Goal: Contribute content

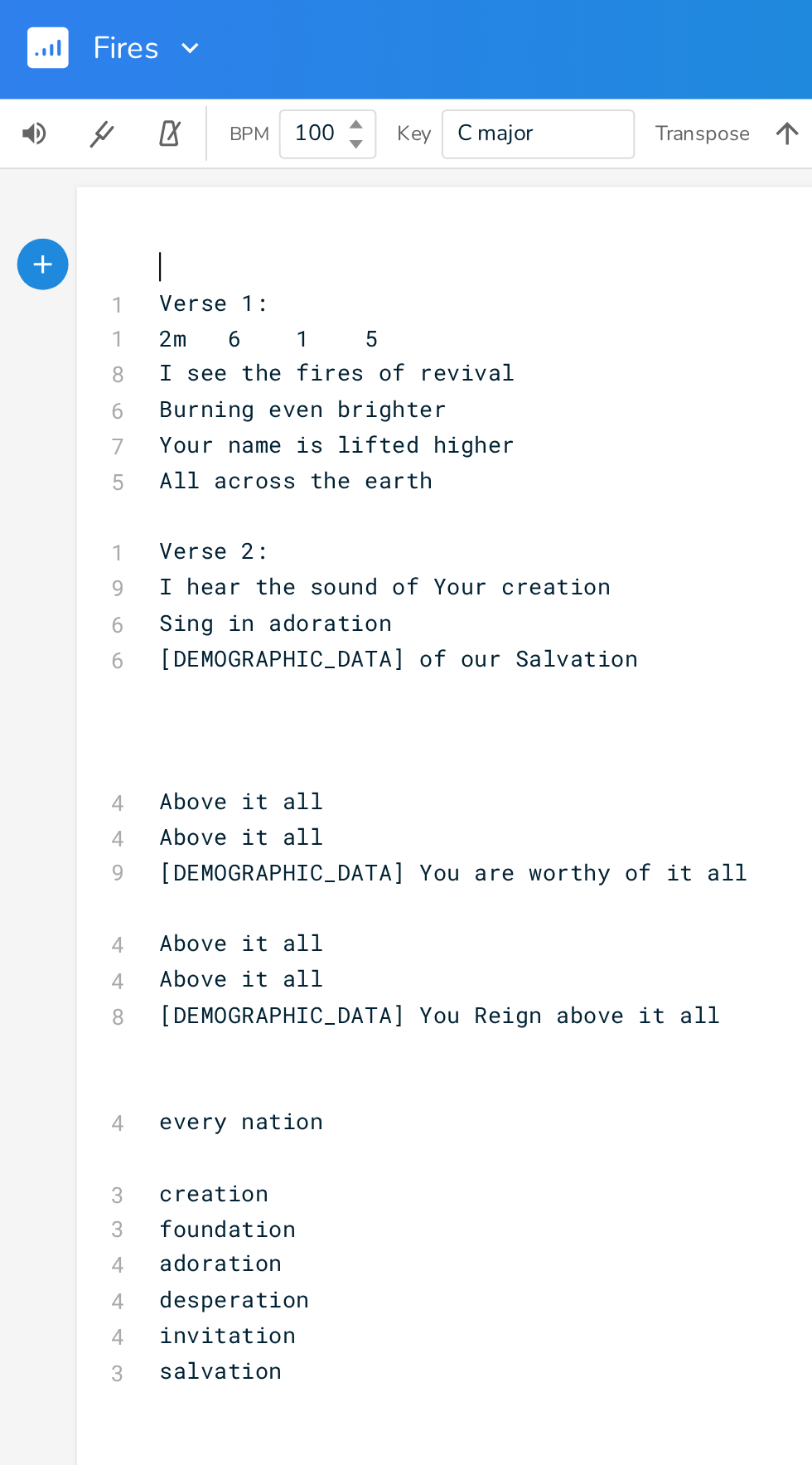
scroll to position [25, 0]
click at [289, 277] on pre "I hear the sound of Your creation" at bounding box center [373, 285] width 599 height 17
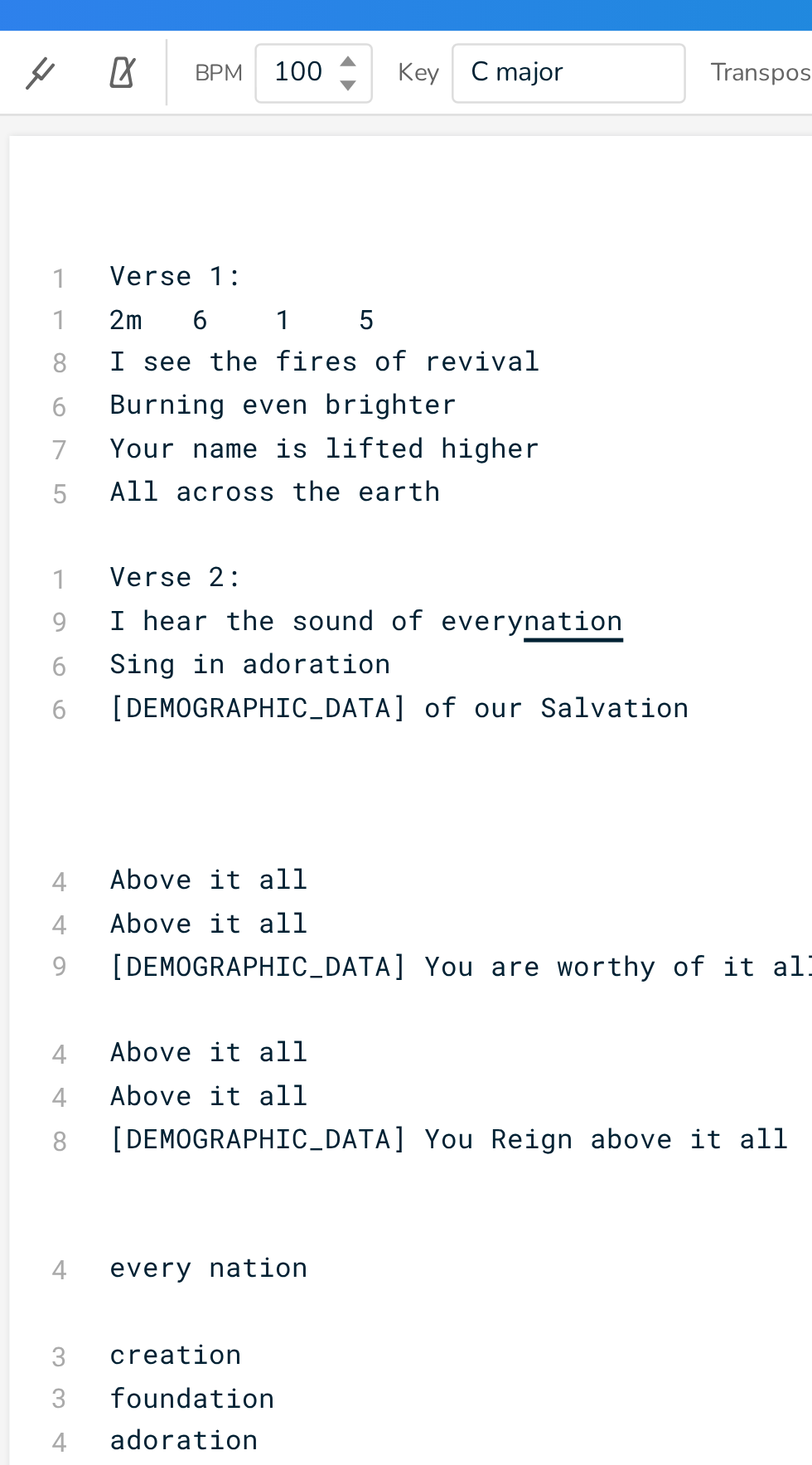
scroll to position [91, 0]
click at [110, 346] on pre "​" at bounding box center [373, 354] width 599 height 17
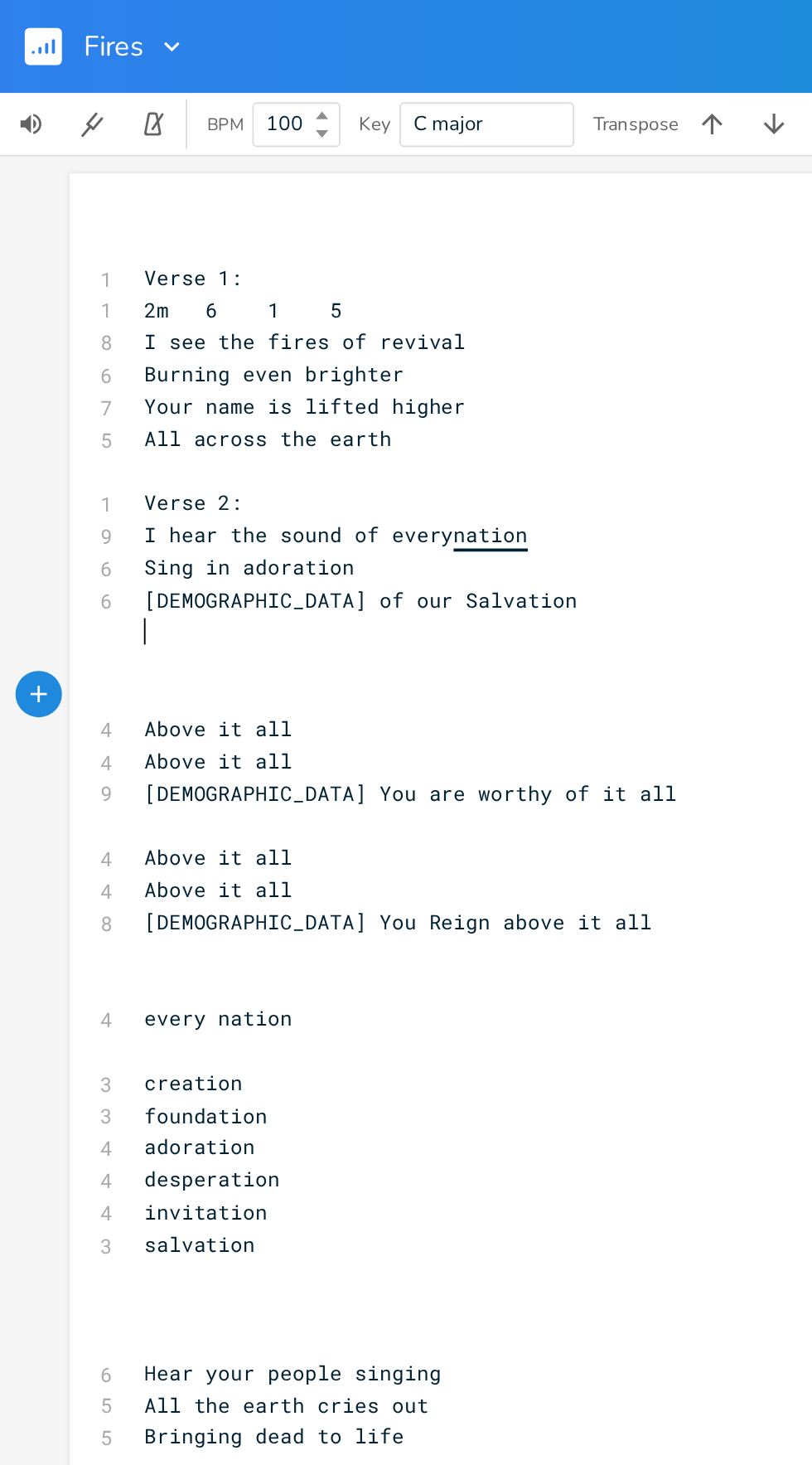
scroll to position [30, 0]
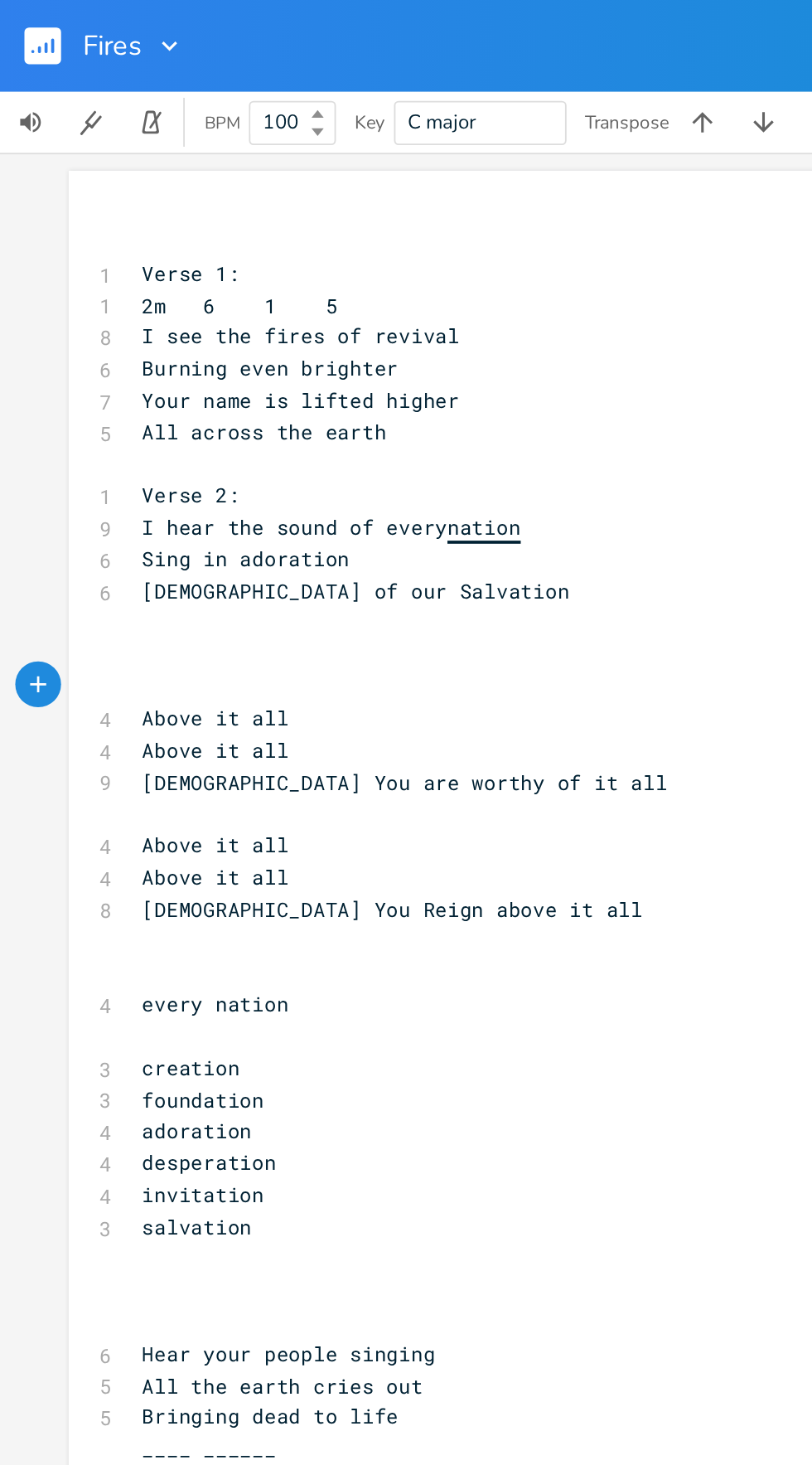
type textarea "every nation"
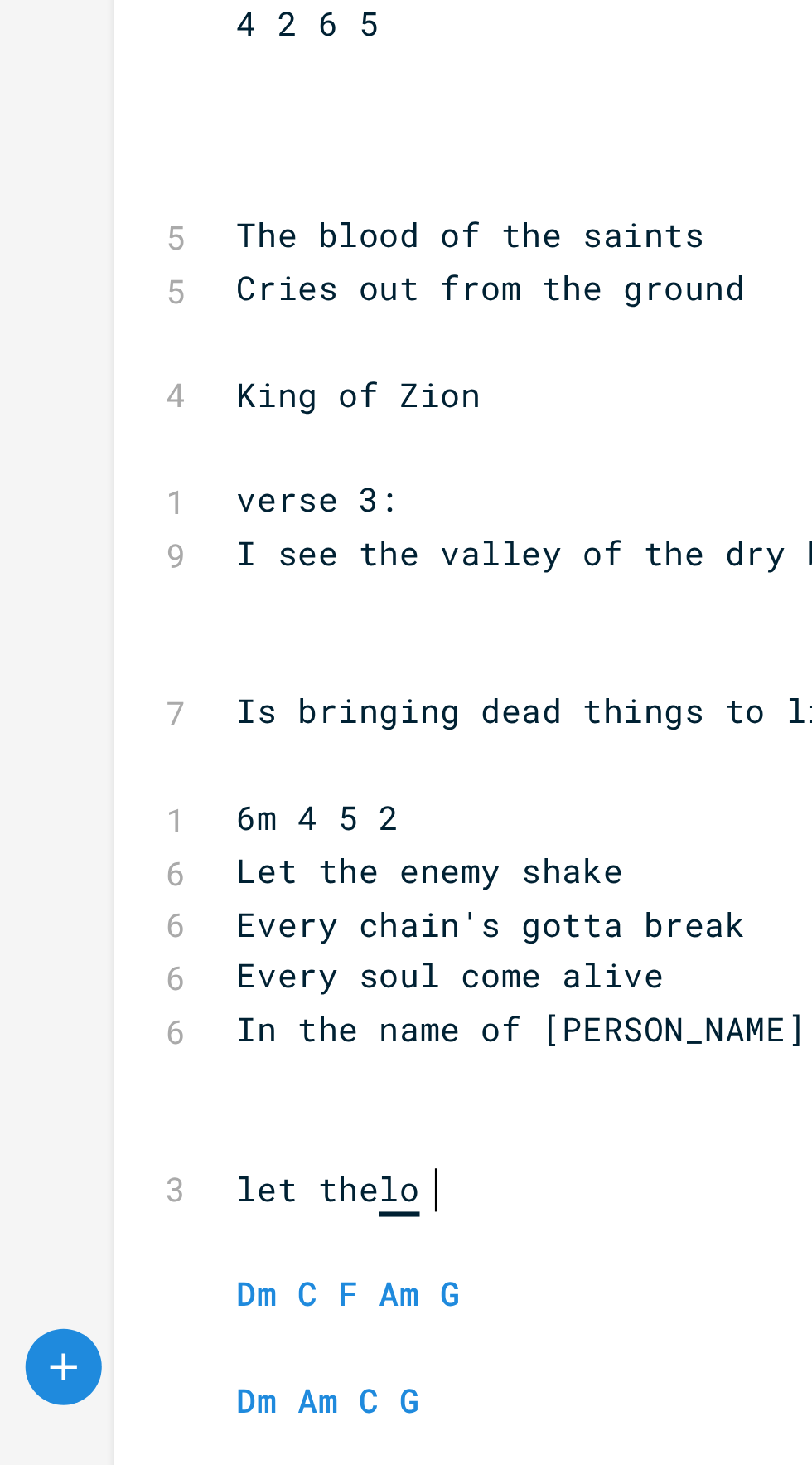
scroll to position [0, 104]
type textarea "let the"
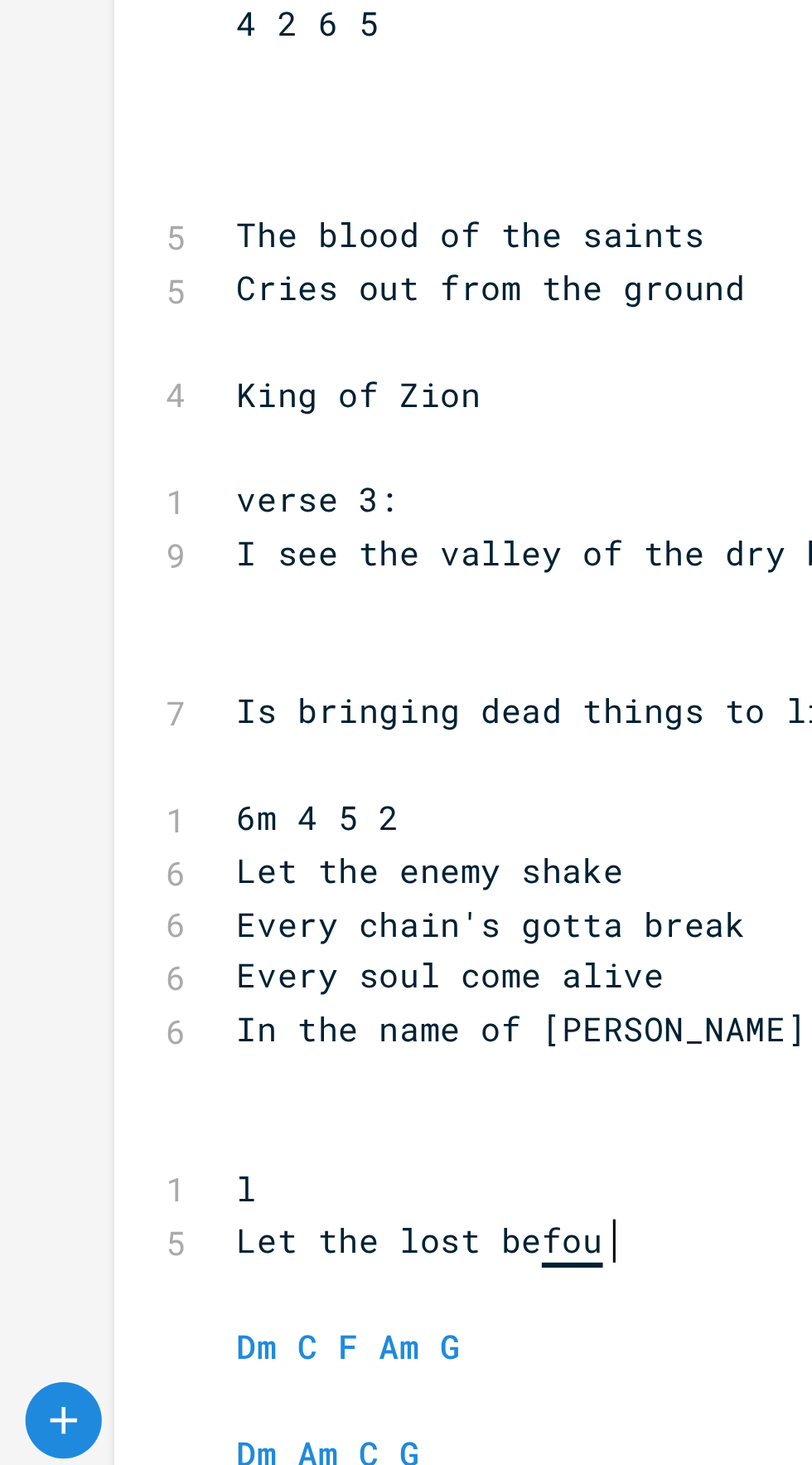
type textarea "Let the lost be found"
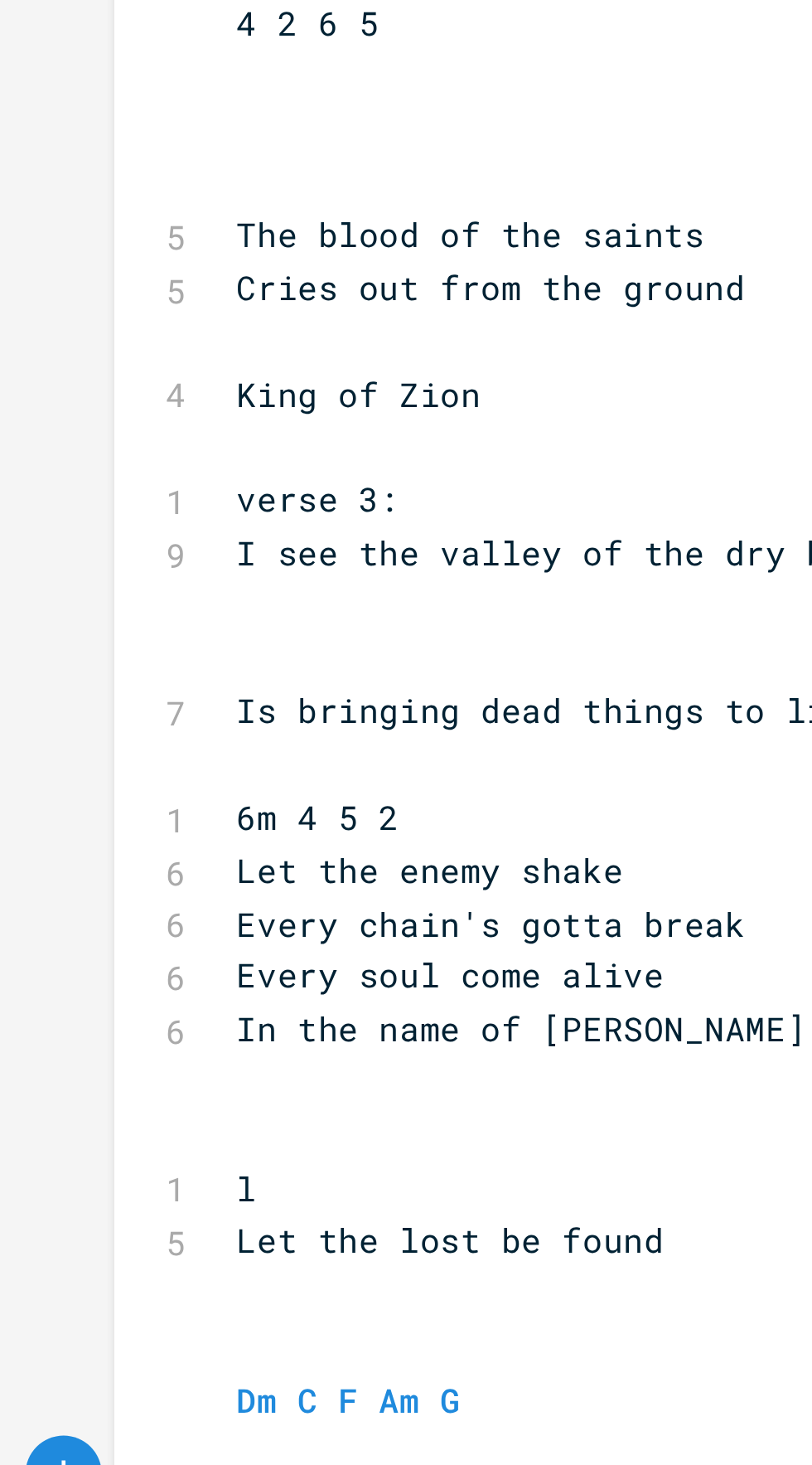
click at [87, 1261] on pre "l" at bounding box center [373, 1269] width 599 height 17
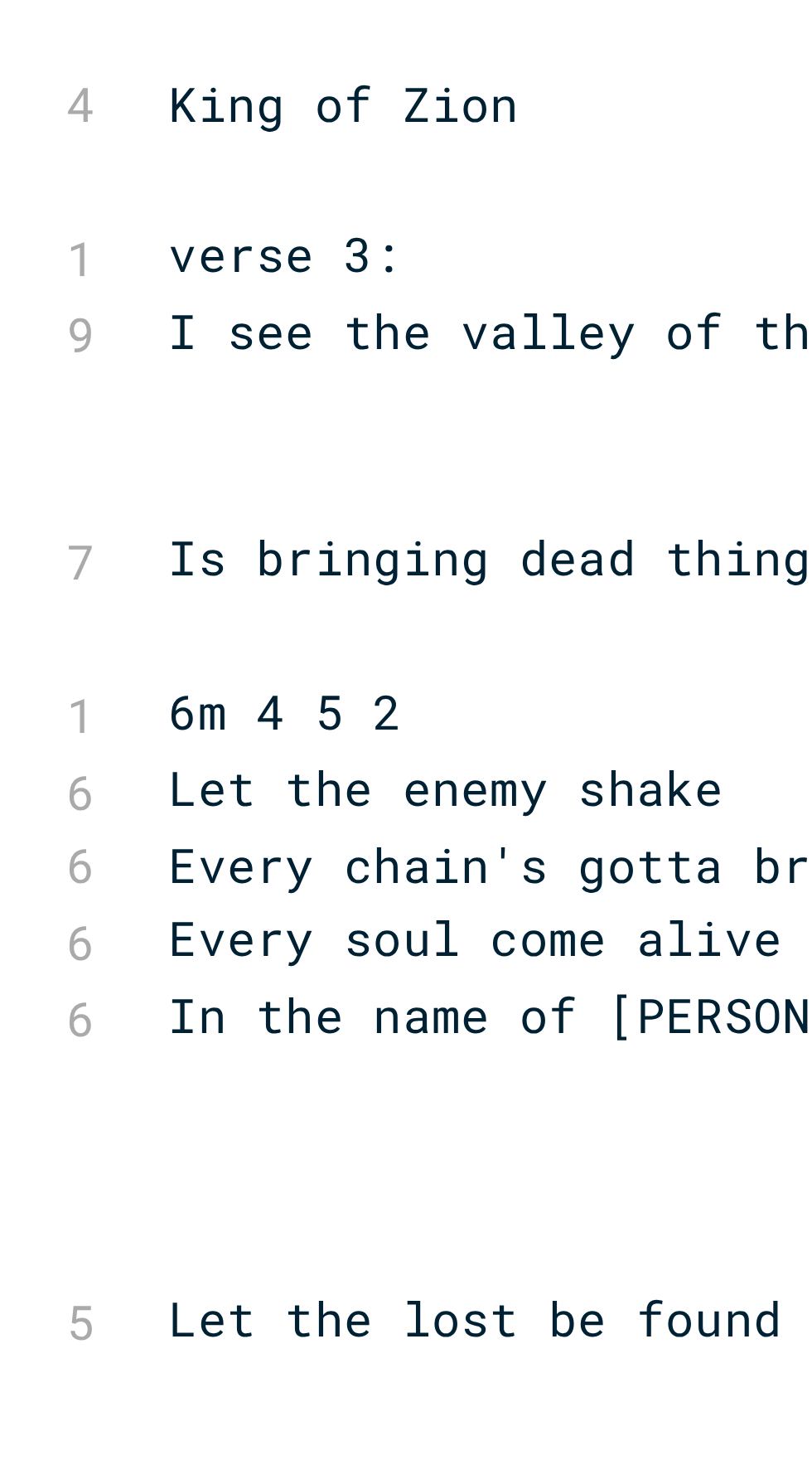
scroll to position [31, 0]
click at [83, 1294] on pre "​" at bounding box center [373, 1303] width 599 height 17
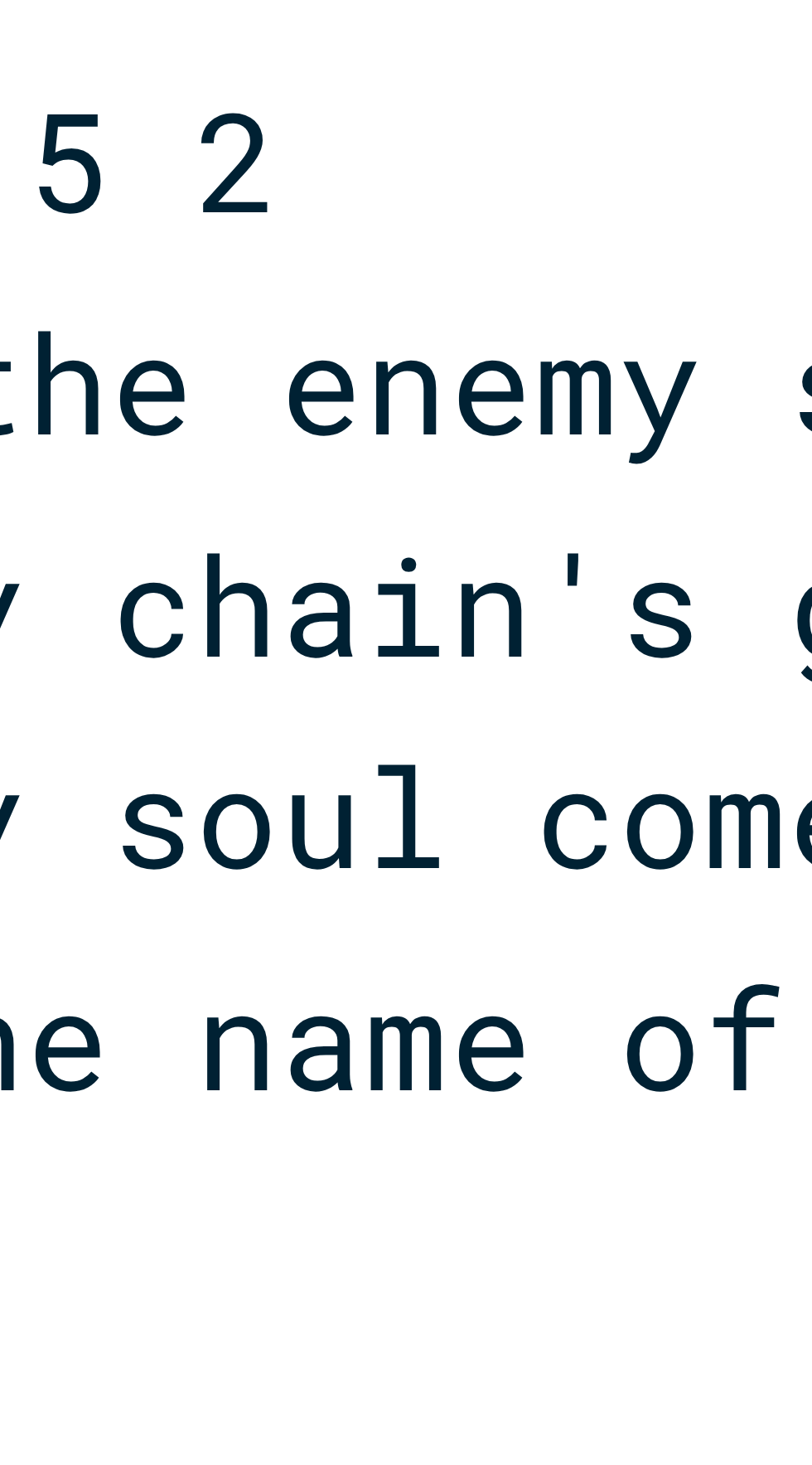
type textarea "every son"
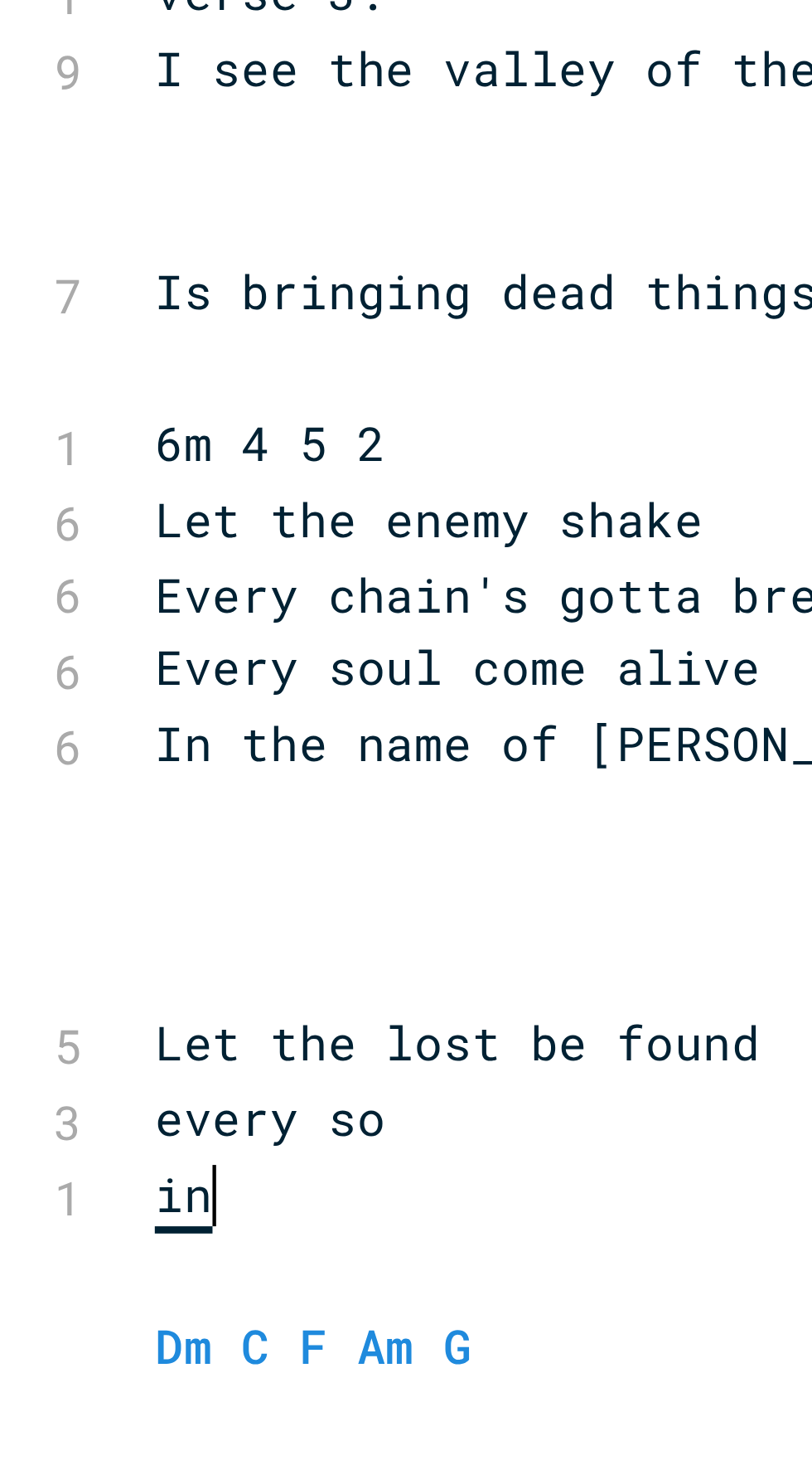
type textarea "i"
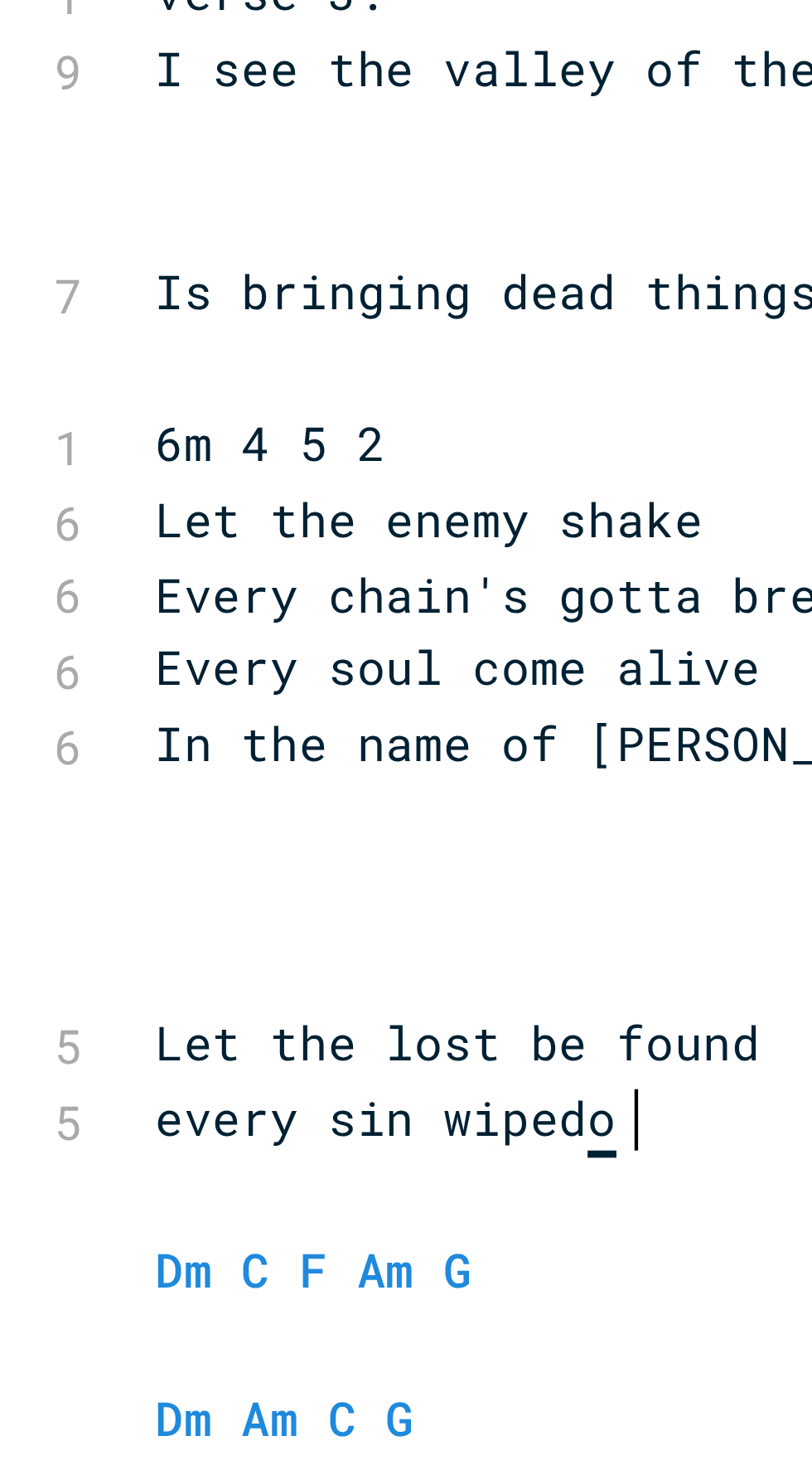
type textarea "in wiped out"
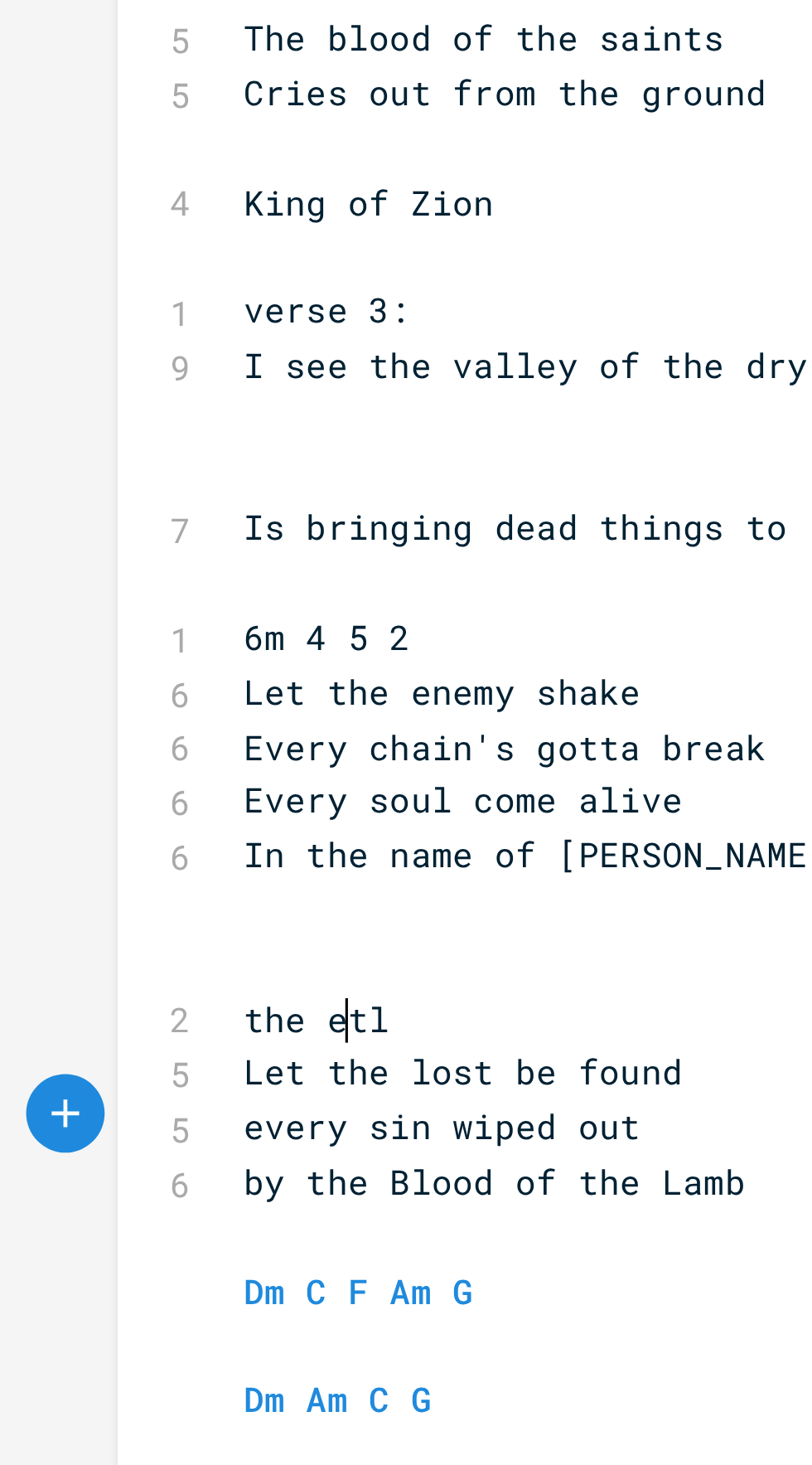
scroll to position [0, 390]
type textarea "by the Blood of the Llet the"
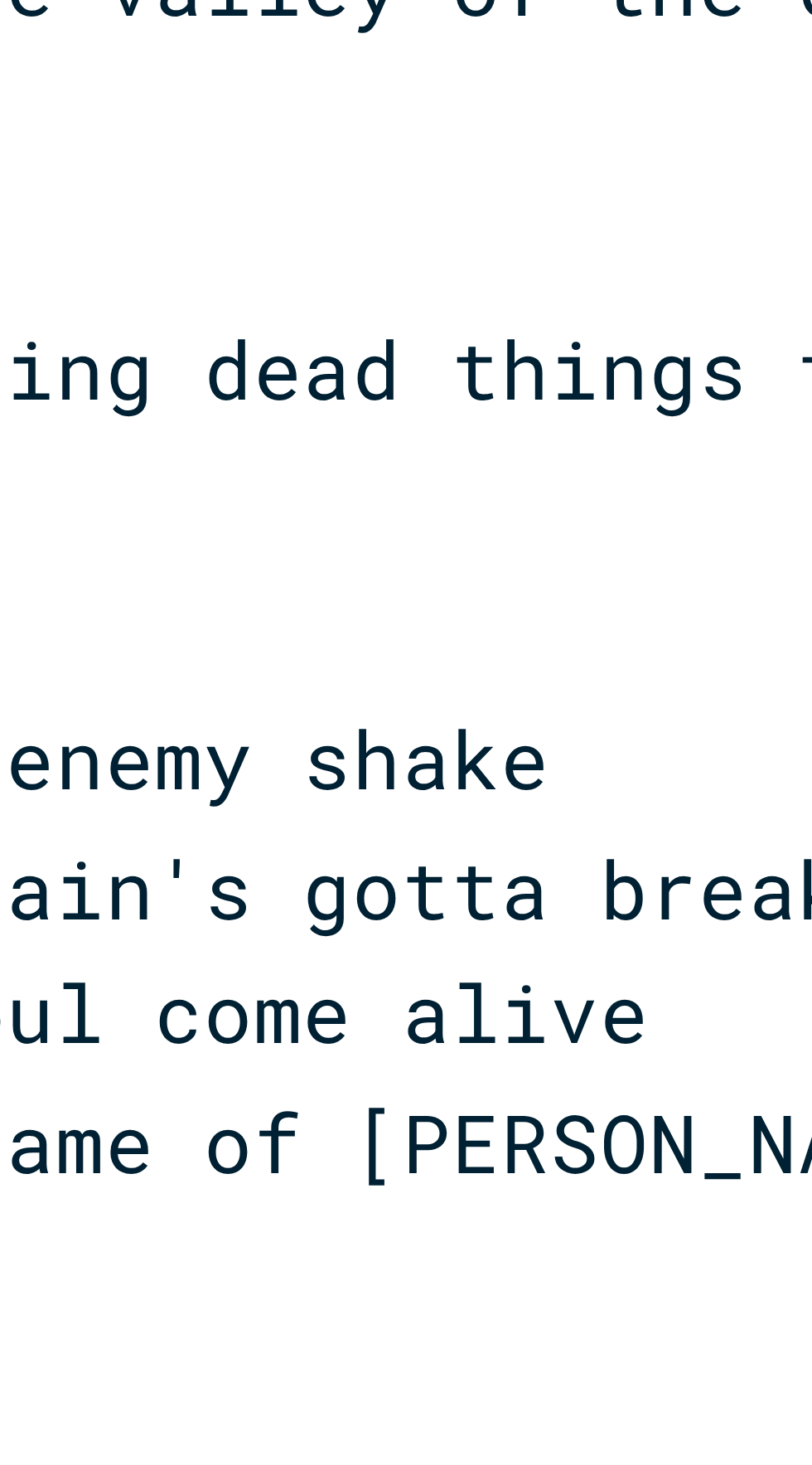
scroll to position [31, 0]
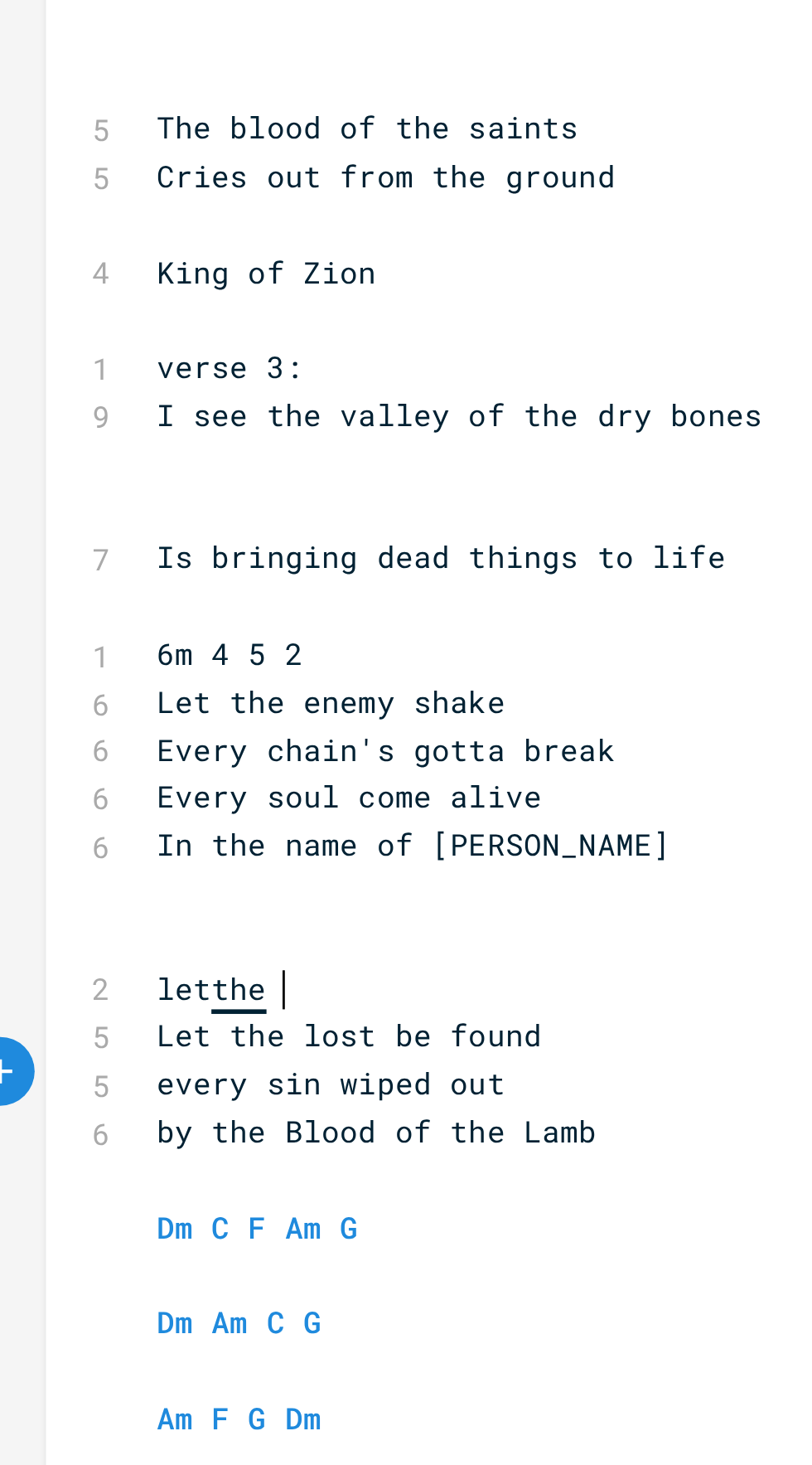
type textarea "let the"
type textarea "open their"
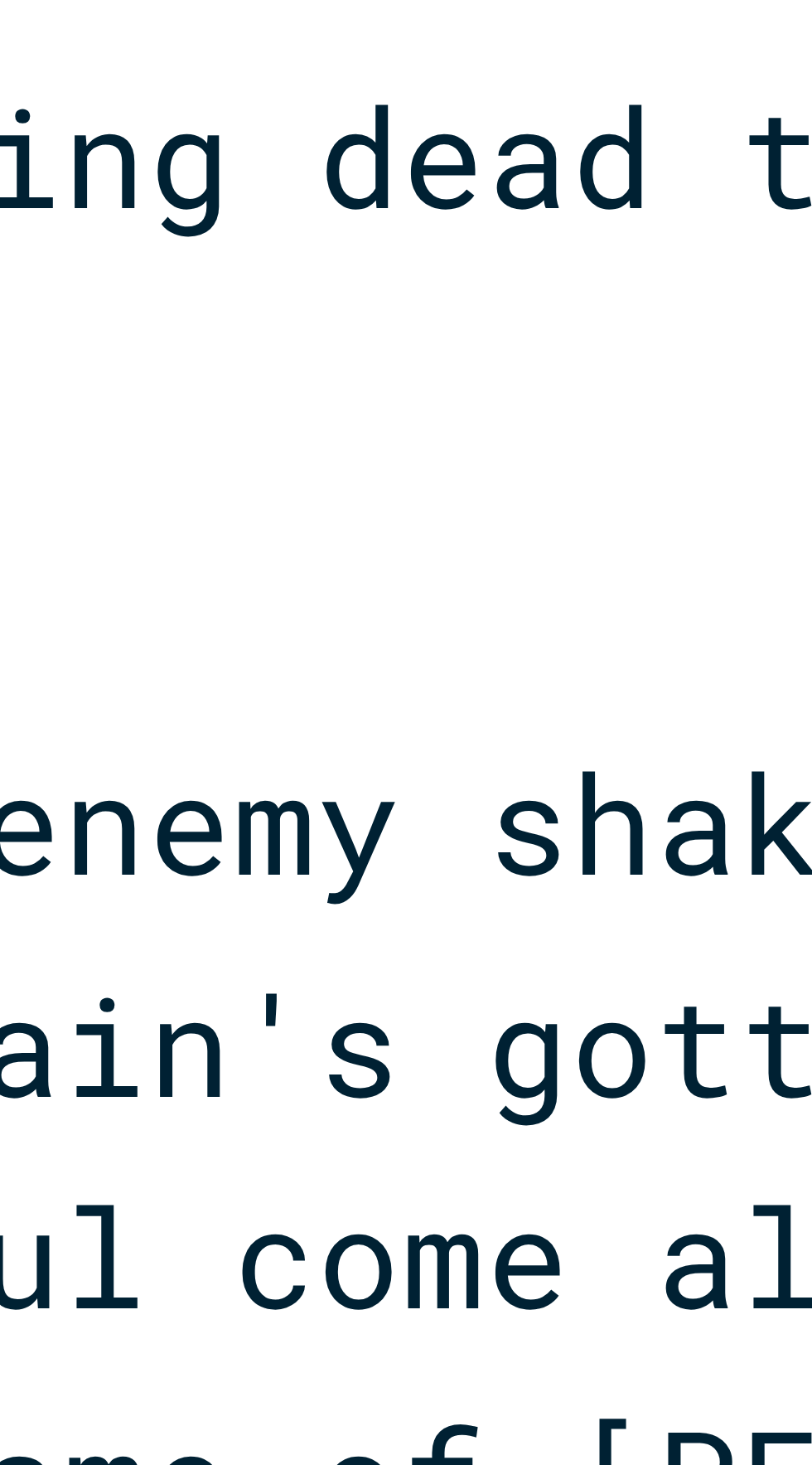
scroll to position [0, 127]
type textarea "our eyes?"
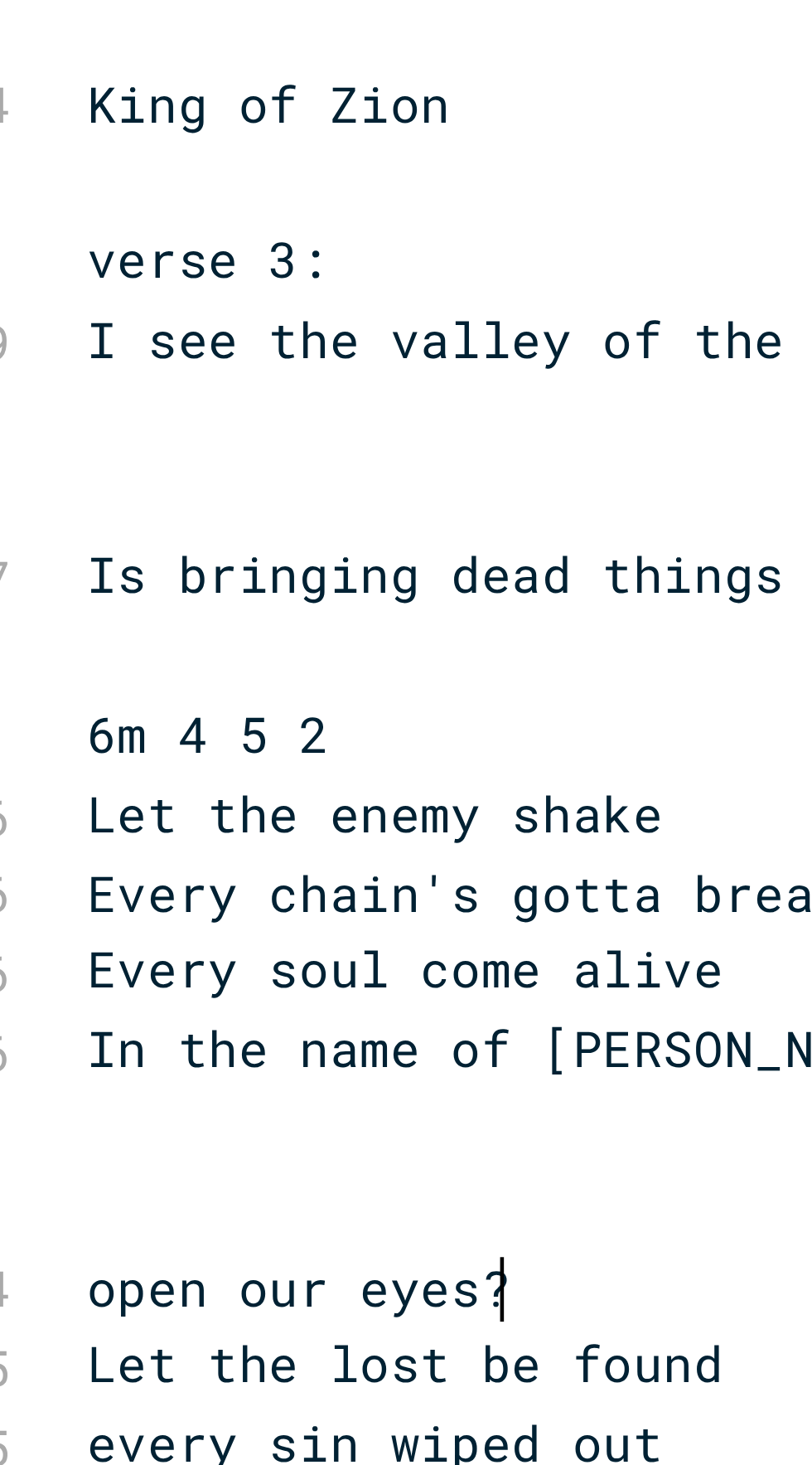
scroll to position [31, 0]
